Goal: Task Accomplishment & Management: Complete application form

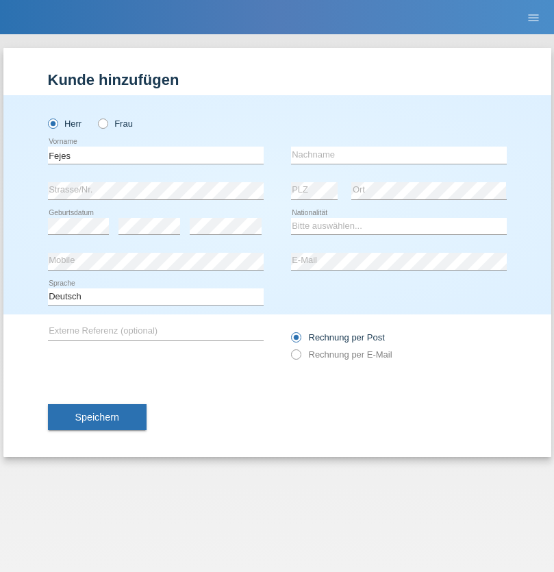
type input "[PERSON_NAME]"
click at [399, 155] on input "text" at bounding box center [399, 155] width 216 height 17
type input "Lorand"
select select "RO"
select select "C"
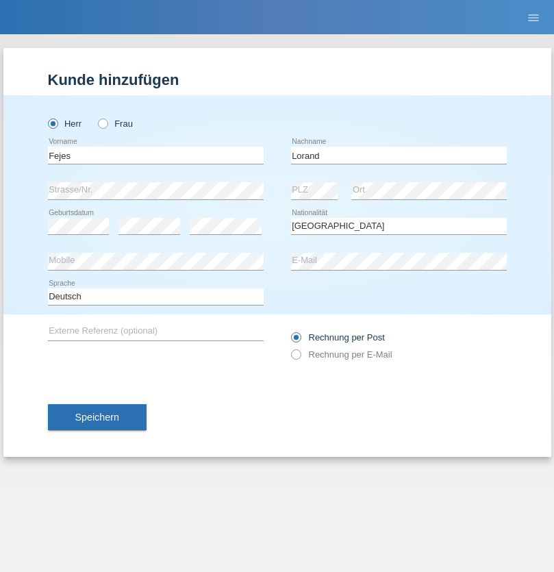
select select "28"
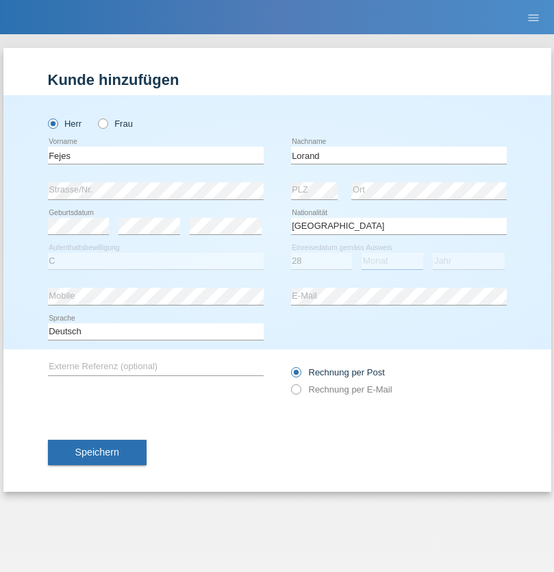
select select "12"
select select "2021"
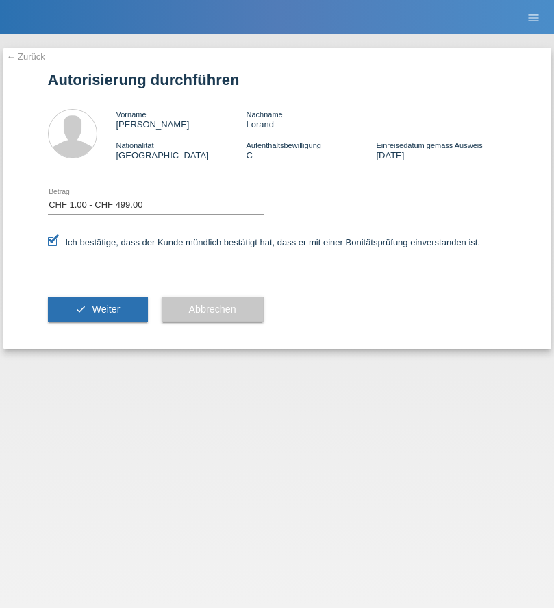
select select "1"
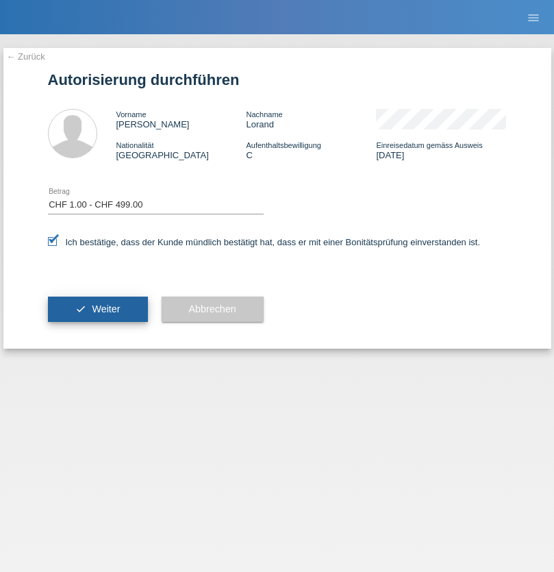
click at [97, 309] on span "Weiter" at bounding box center [106, 308] width 28 height 11
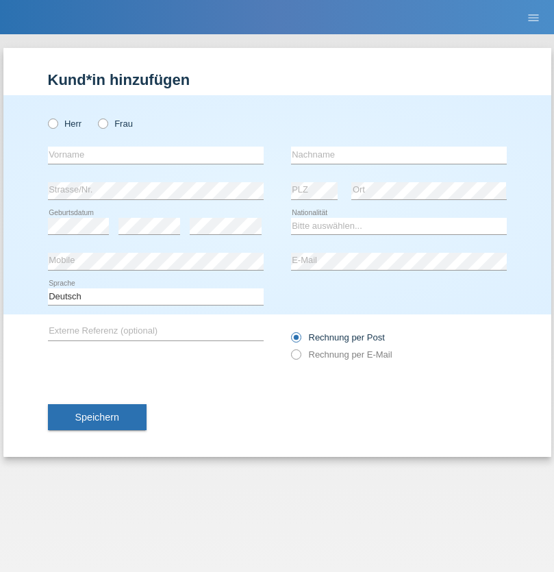
radio input "true"
click at [155, 155] on input "text" at bounding box center [156, 155] width 216 height 17
type input "Vedat-Cagatay"
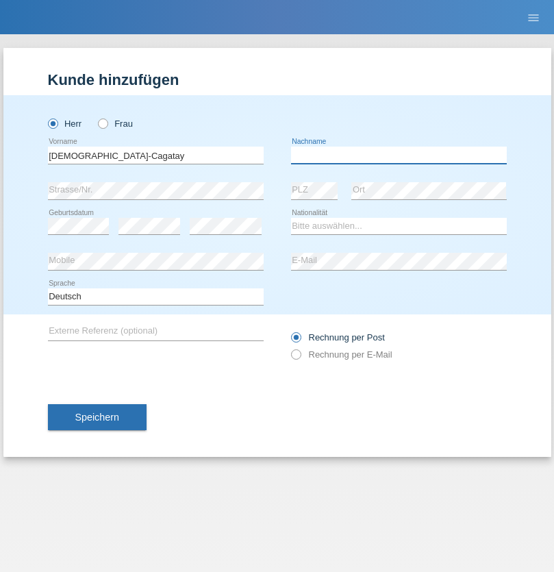
click at [399, 155] on input "text" at bounding box center [399, 155] width 216 height 17
type input "Saricicek"
select select "AT"
select select "C"
select select "12"
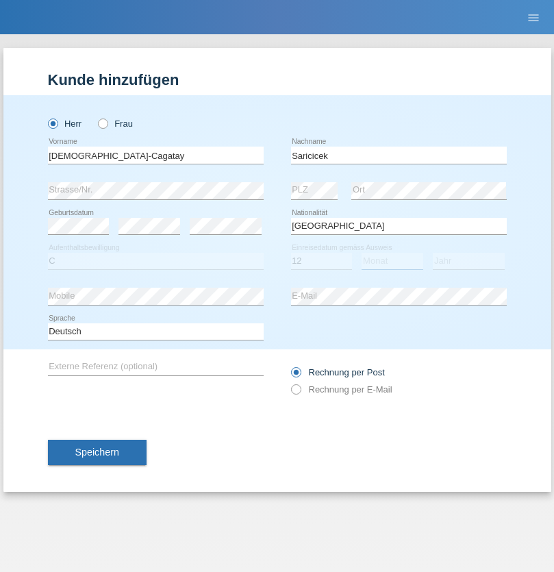
select select "05"
select select "2021"
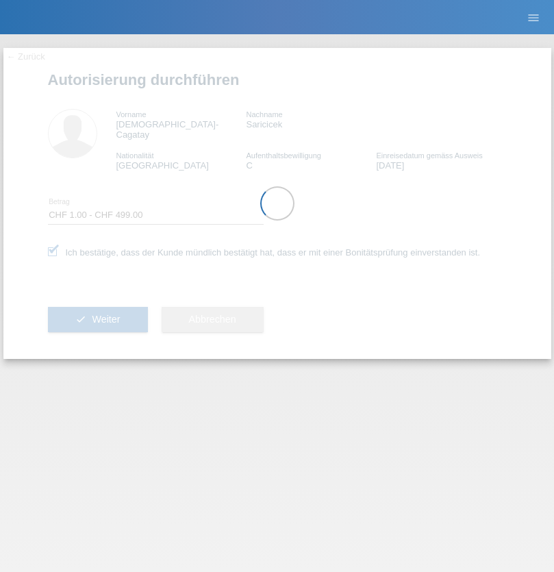
select select "1"
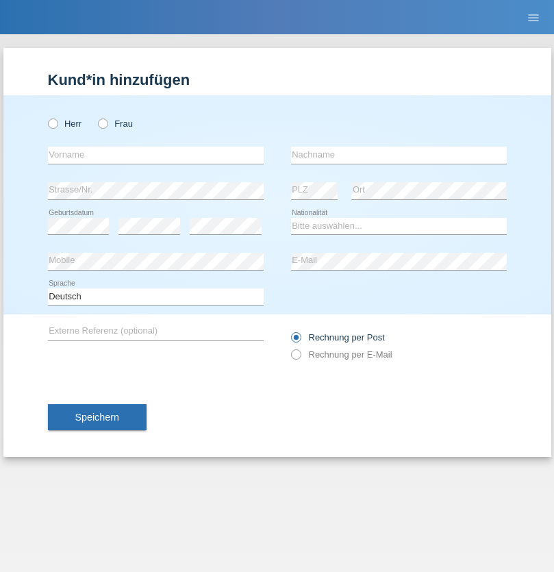
radio input "true"
click at [155, 155] on input "text" at bounding box center [156, 155] width 216 height 17
type input "Gent"
click at [399, 155] on input "text" at bounding box center [399, 155] width 216 height 17
type input "Alili"
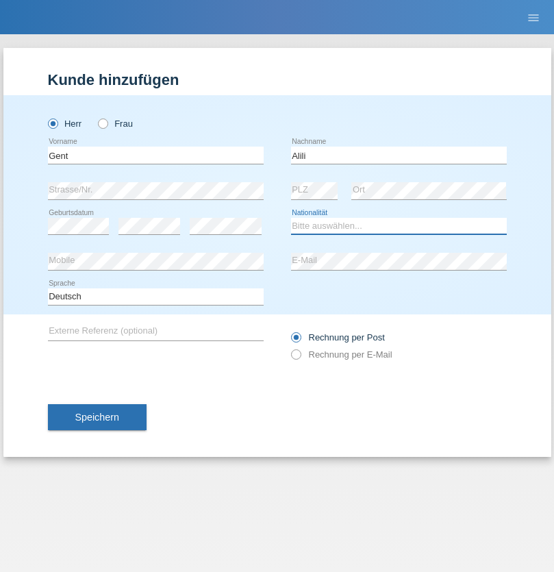
select select "CH"
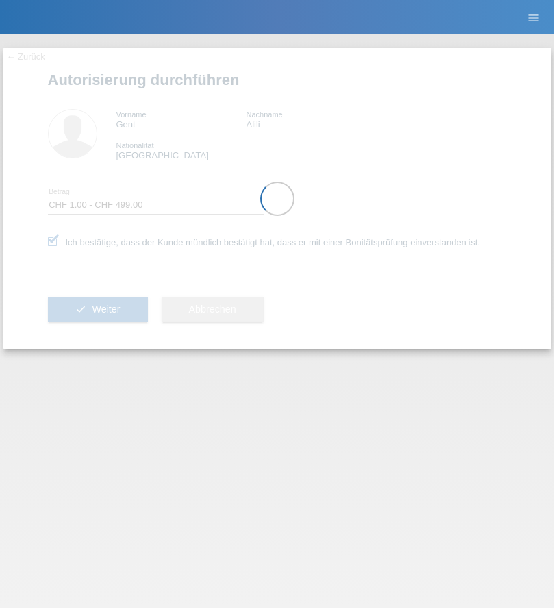
select select "1"
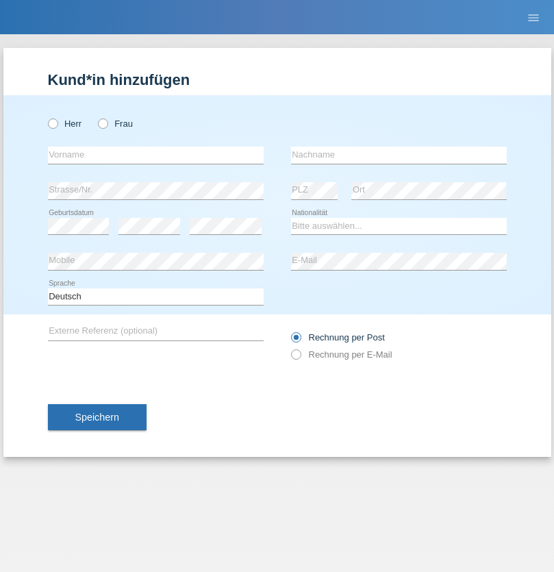
radio input "true"
click at [155, 155] on input "text" at bounding box center [156, 155] width 216 height 17
type input "Shanas"
click at [399, 155] on input "text" at bounding box center [399, 155] width 216 height 17
type input "Baranati"
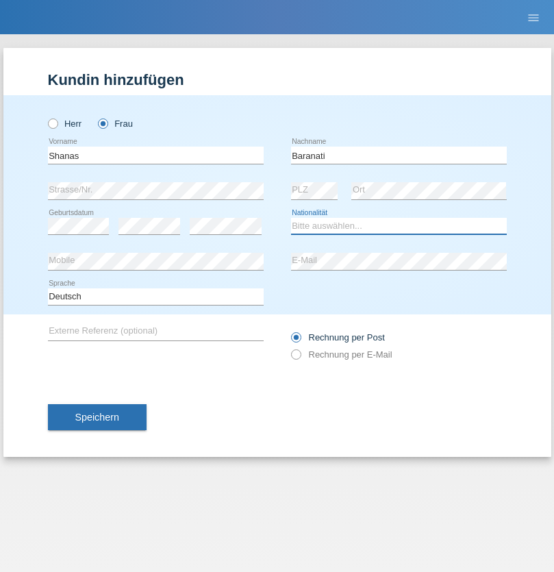
select select "CH"
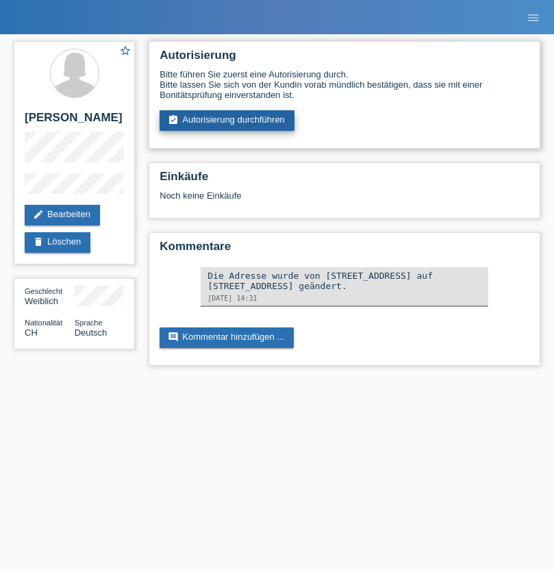
click at [227, 121] on link "assignment_turned_in Autorisierung durchführen" at bounding box center [227, 120] width 135 height 21
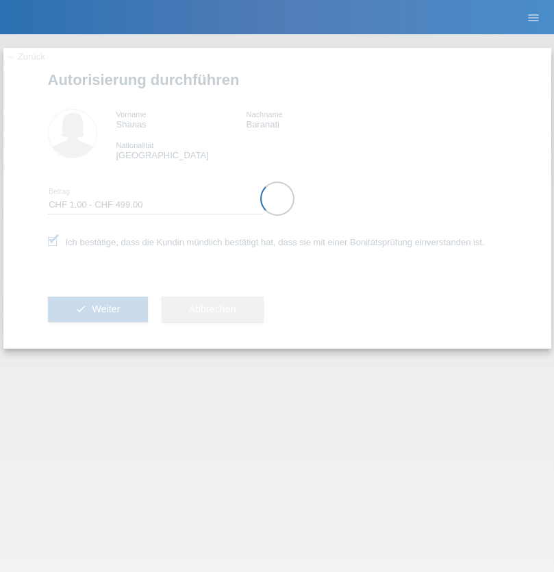
select select "1"
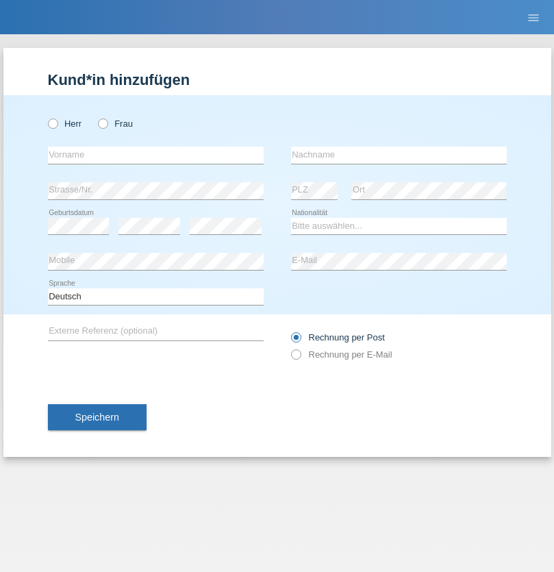
radio input "true"
click at [155, 155] on input "text" at bounding box center [156, 155] width 216 height 17
type input "Jeyakumar"
click at [399, 155] on input "text" at bounding box center [399, 155] width 216 height 17
type input "Jeyamohan"
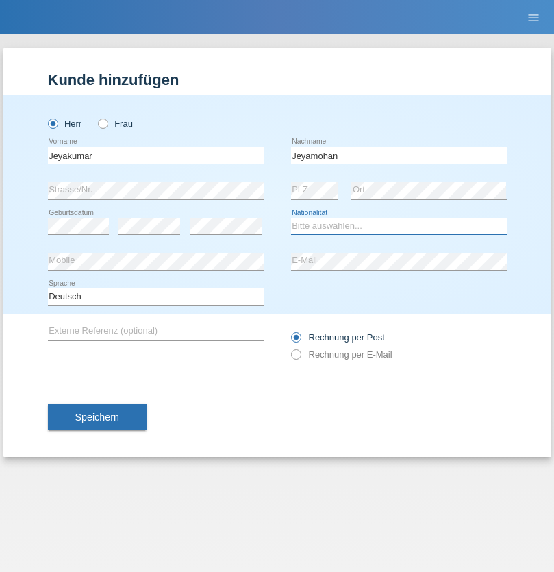
select select "CH"
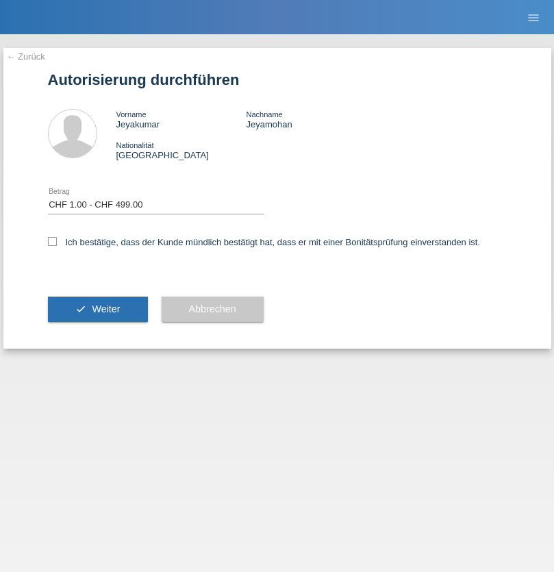
select select "1"
checkbox input "true"
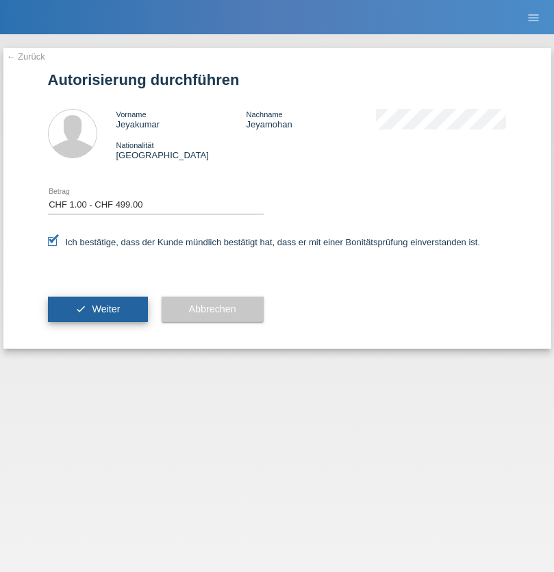
click at [97, 309] on span "Weiter" at bounding box center [106, 308] width 28 height 11
